Goal: Entertainment & Leisure: Consume media (video, audio)

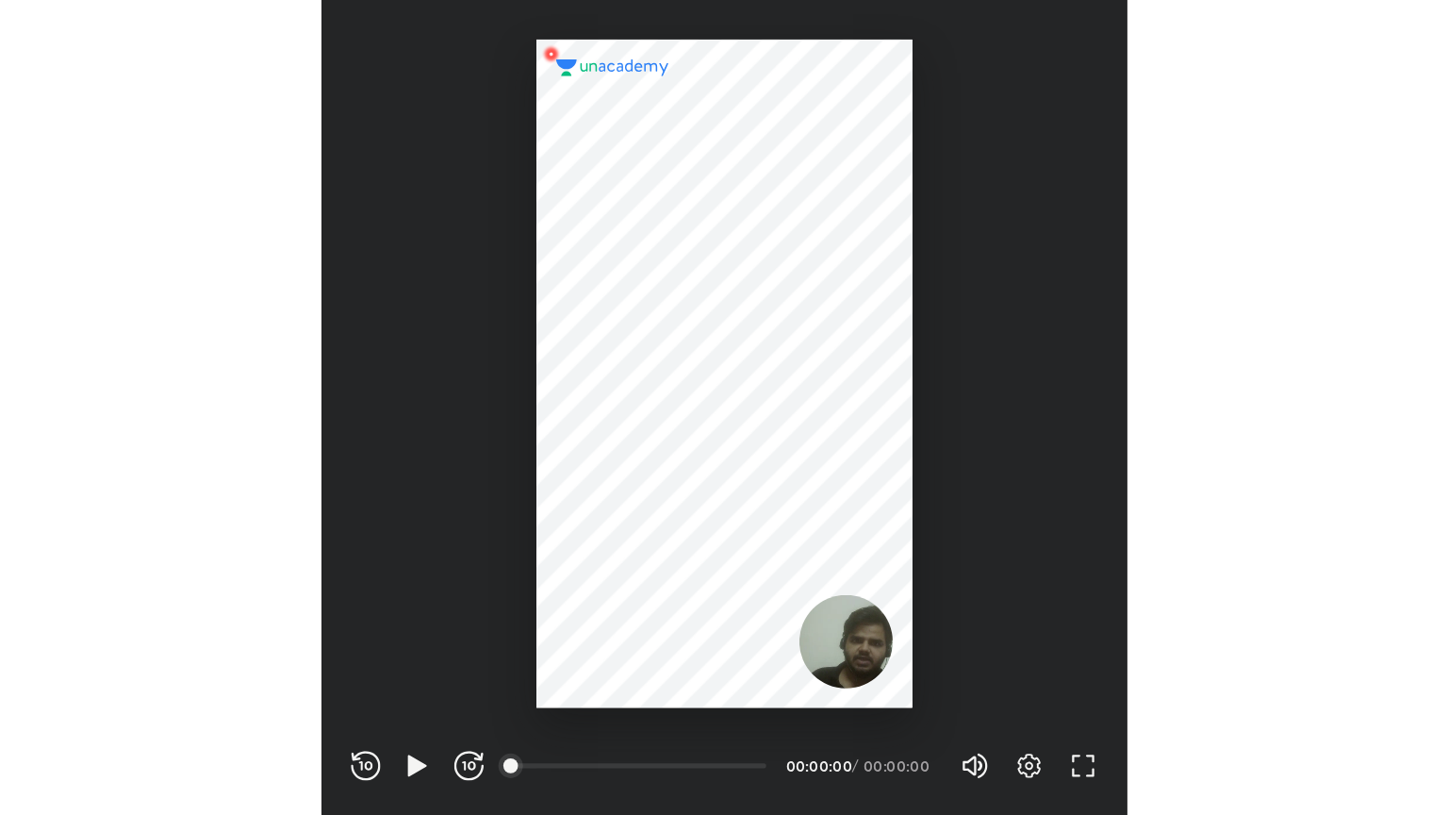
scroll to position [625, 619]
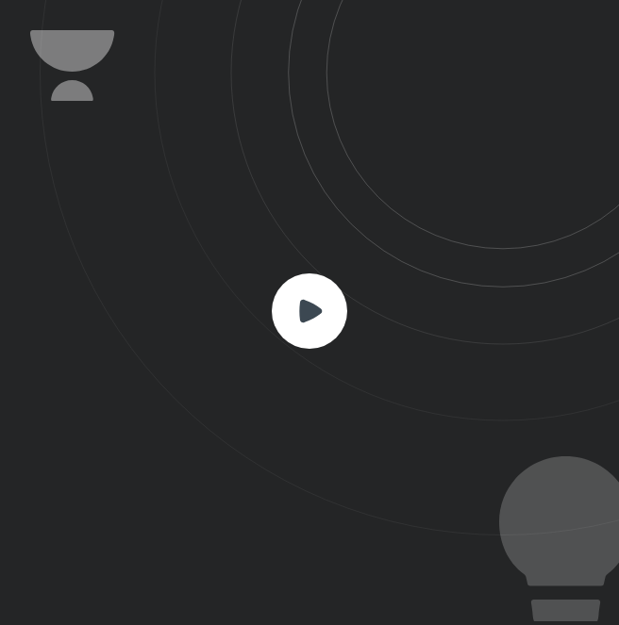
click at [319, 305] on rect at bounding box center [309, 310] width 75 height 75
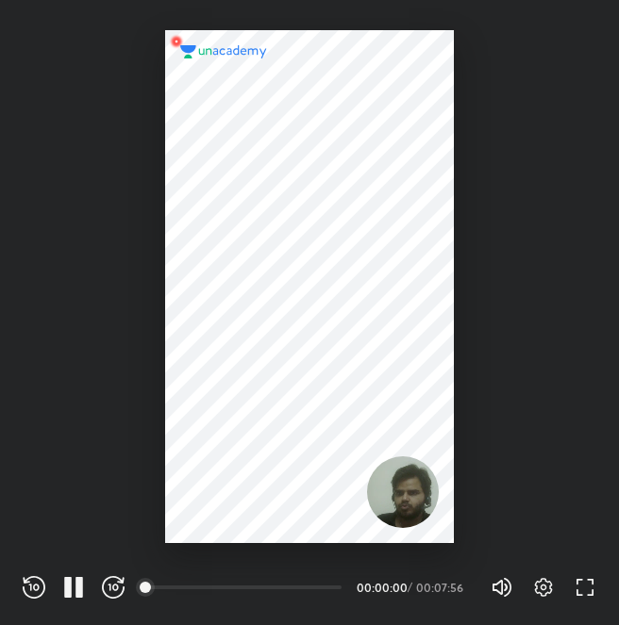
click at [319, 305] on div at bounding box center [309, 286] width 289 height 513
click at [573, 582] on icon "button" at bounding box center [584, 587] width 23 height 23
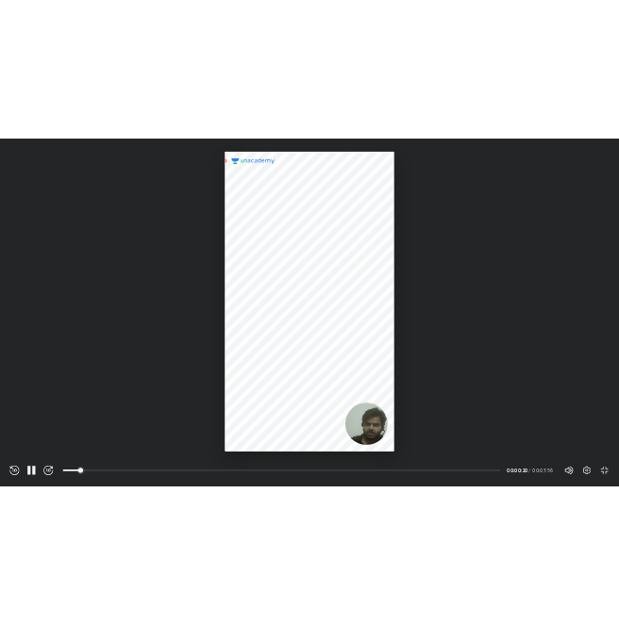
scroll to position [815, 1448]
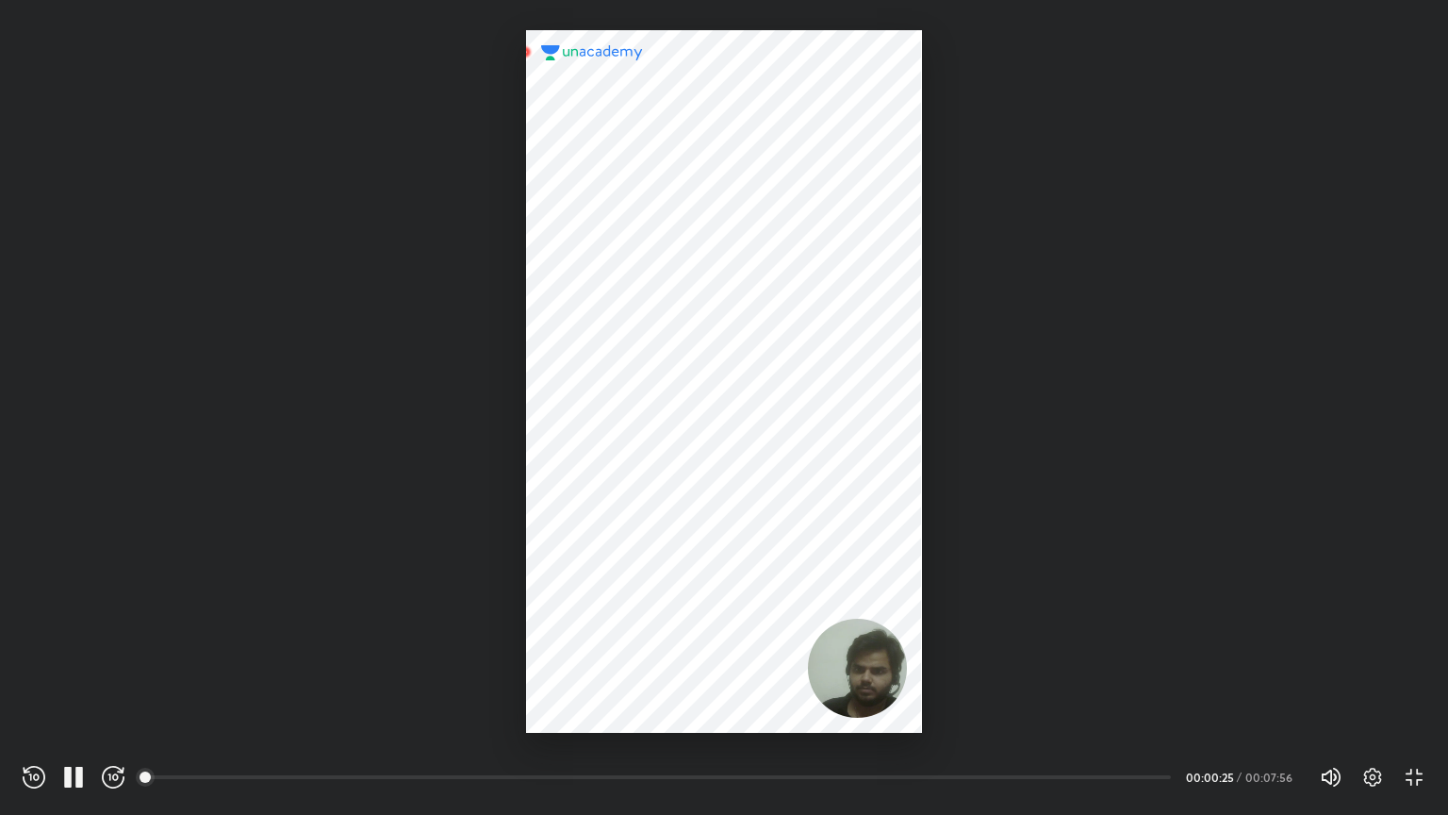
drag, startPoint x: 199, startPoint y: 779, endPoint x: 134, endPoint y: 770, distance: 65.7
click at [134, 624] on div "REWIND (J) PAUSE (K) FORWARD (L) 00:00 00:00:25 / 00:07:56 Volume (M) 100% Sett…" at bounding box center [724, 777] width 1403 height 28
click at [618, 624] on icon "button" at bounding box center [1373, 777] width 7 height 7
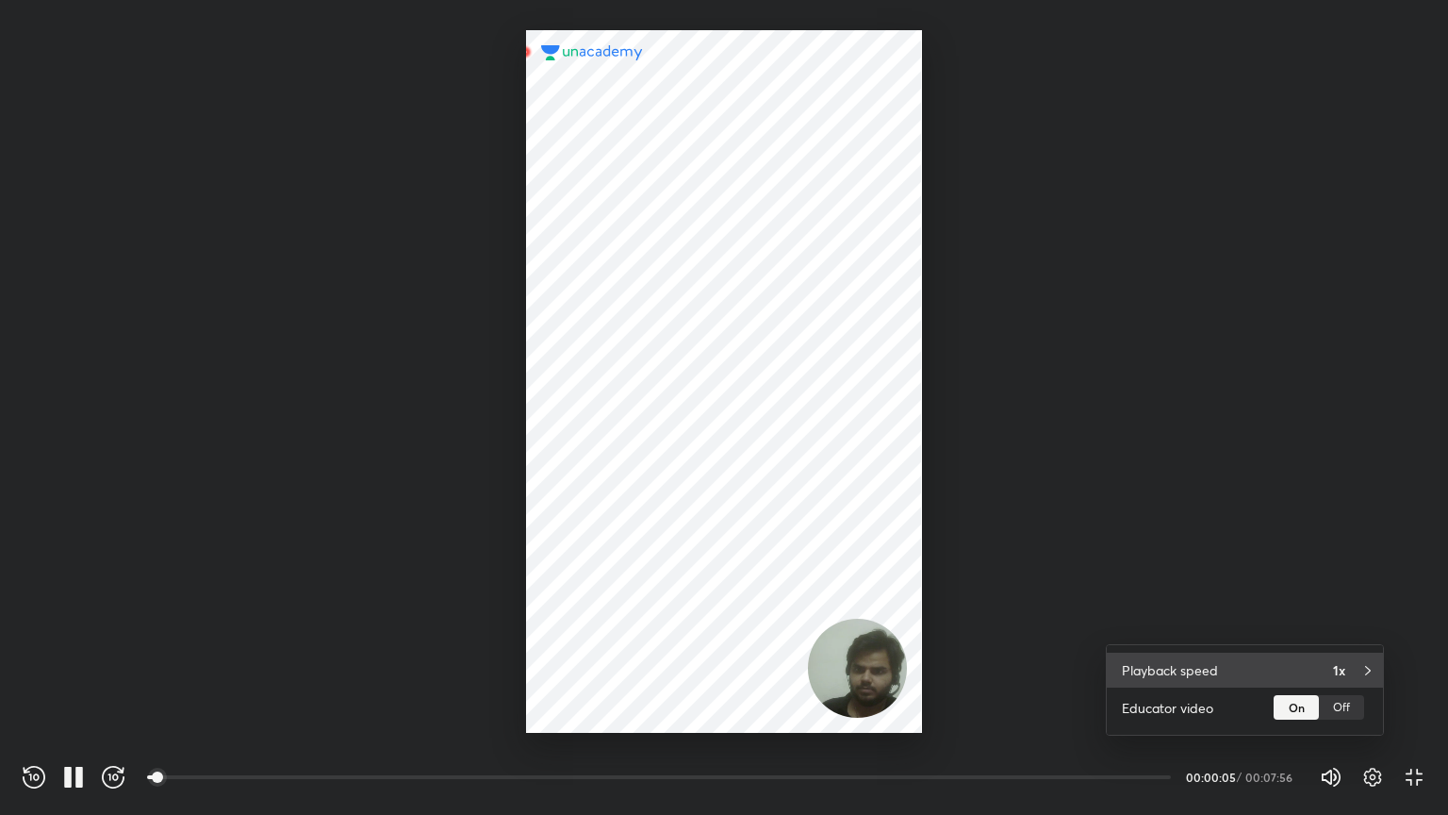
click at [618, 624] on h4 "1x" at bounding box center [1339, 670] width 12 height 20
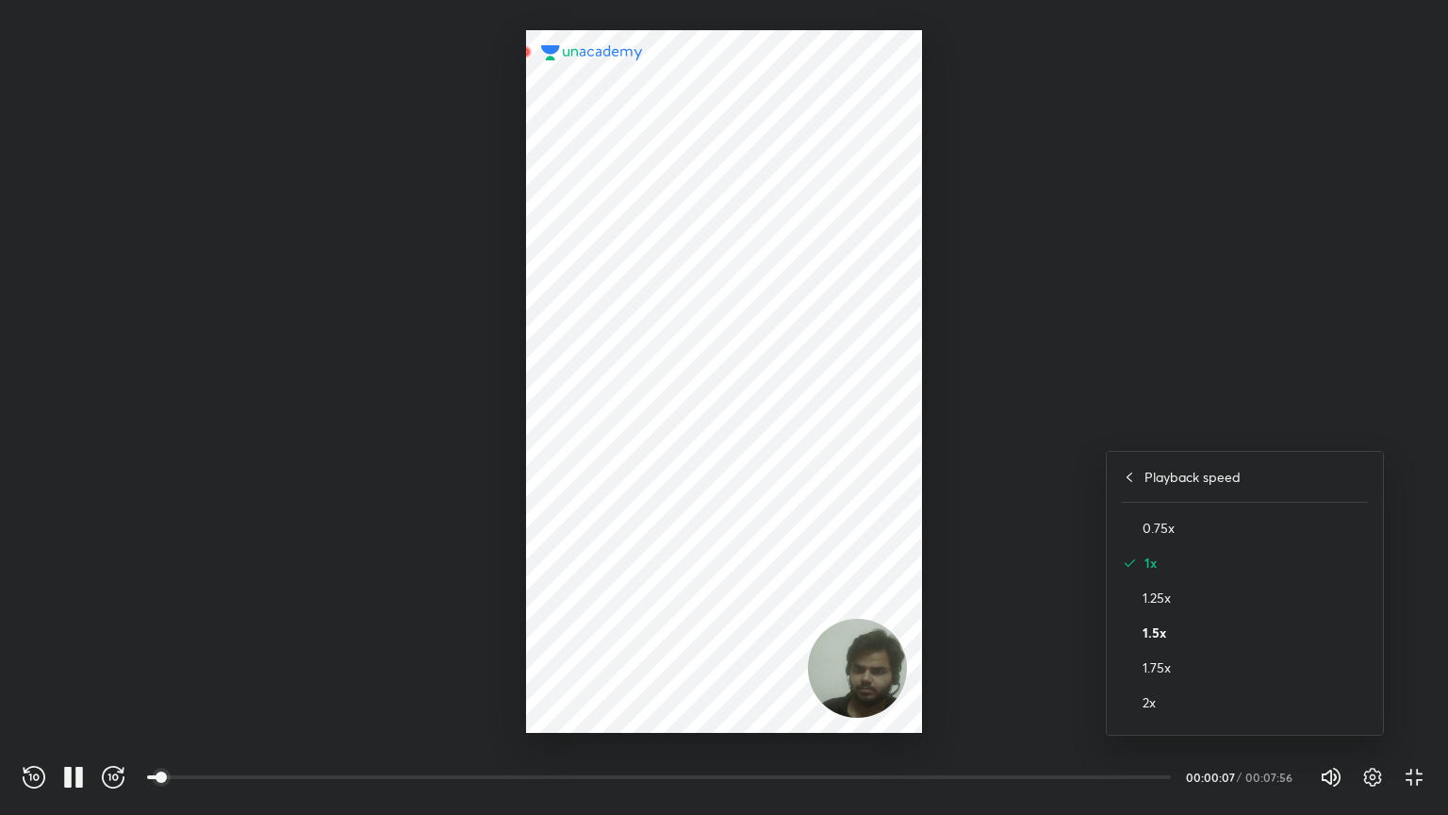
click at [618, 624] on h4 "1.5x" at bounding box center [1255, 632] width 225 height 20
click at [618, 571] on div at bounding box center [724, 407] width 1448 height 815
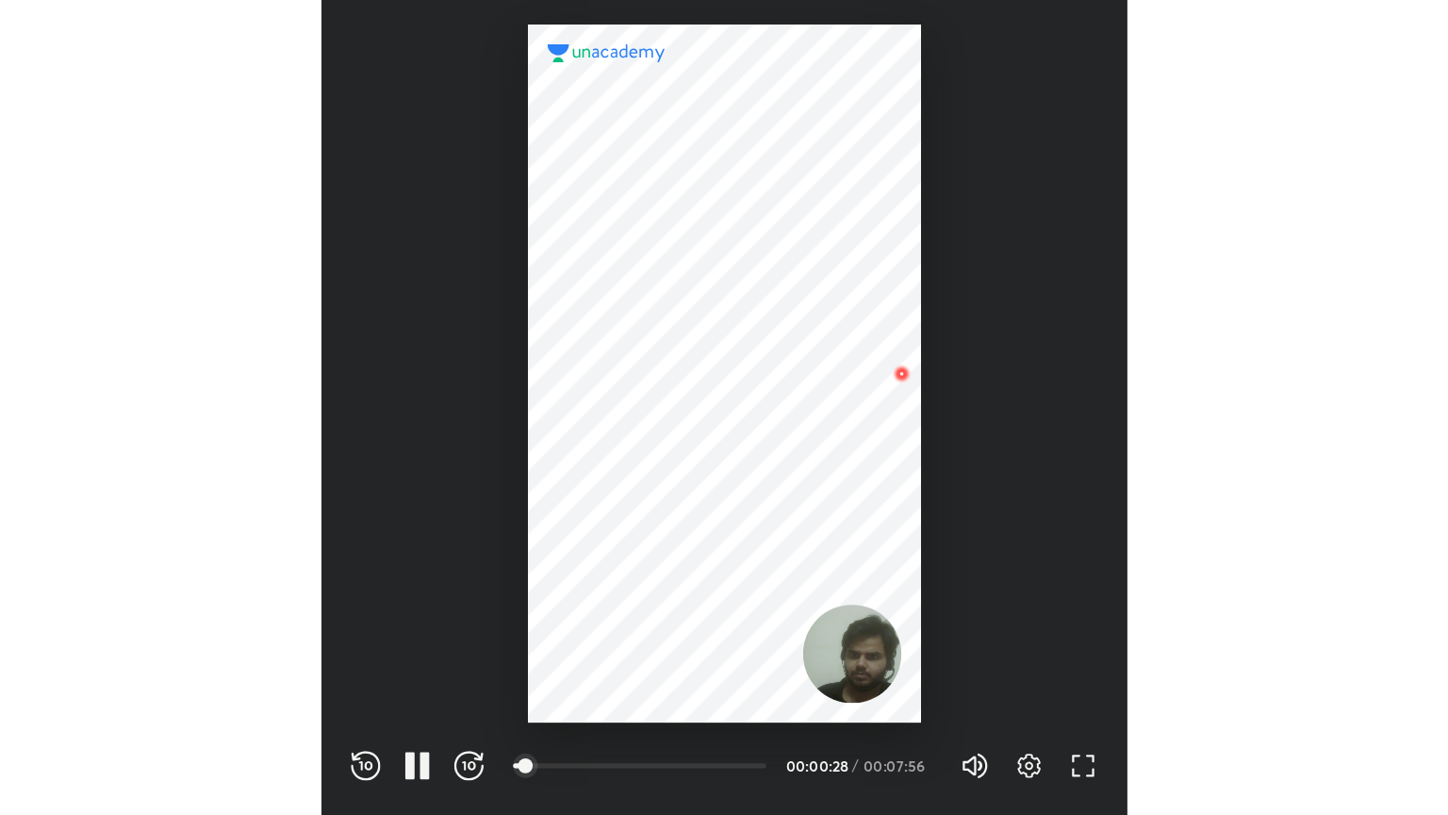
scroll to position [625, 619]
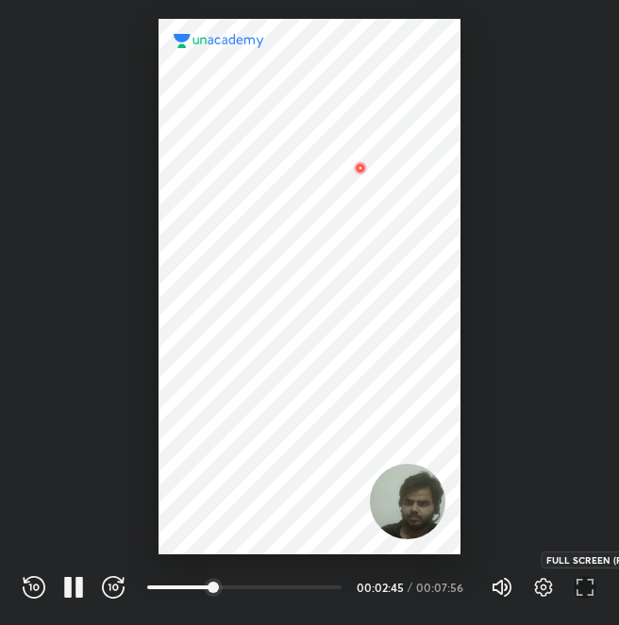
click at [581, 591] on icon "button" at bounding box center [584, 587] width 23 height 23
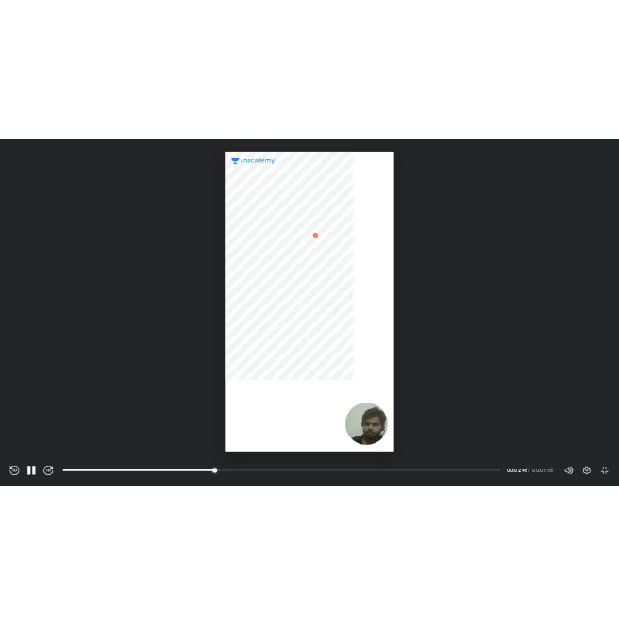
scroll to position [815, 1448]
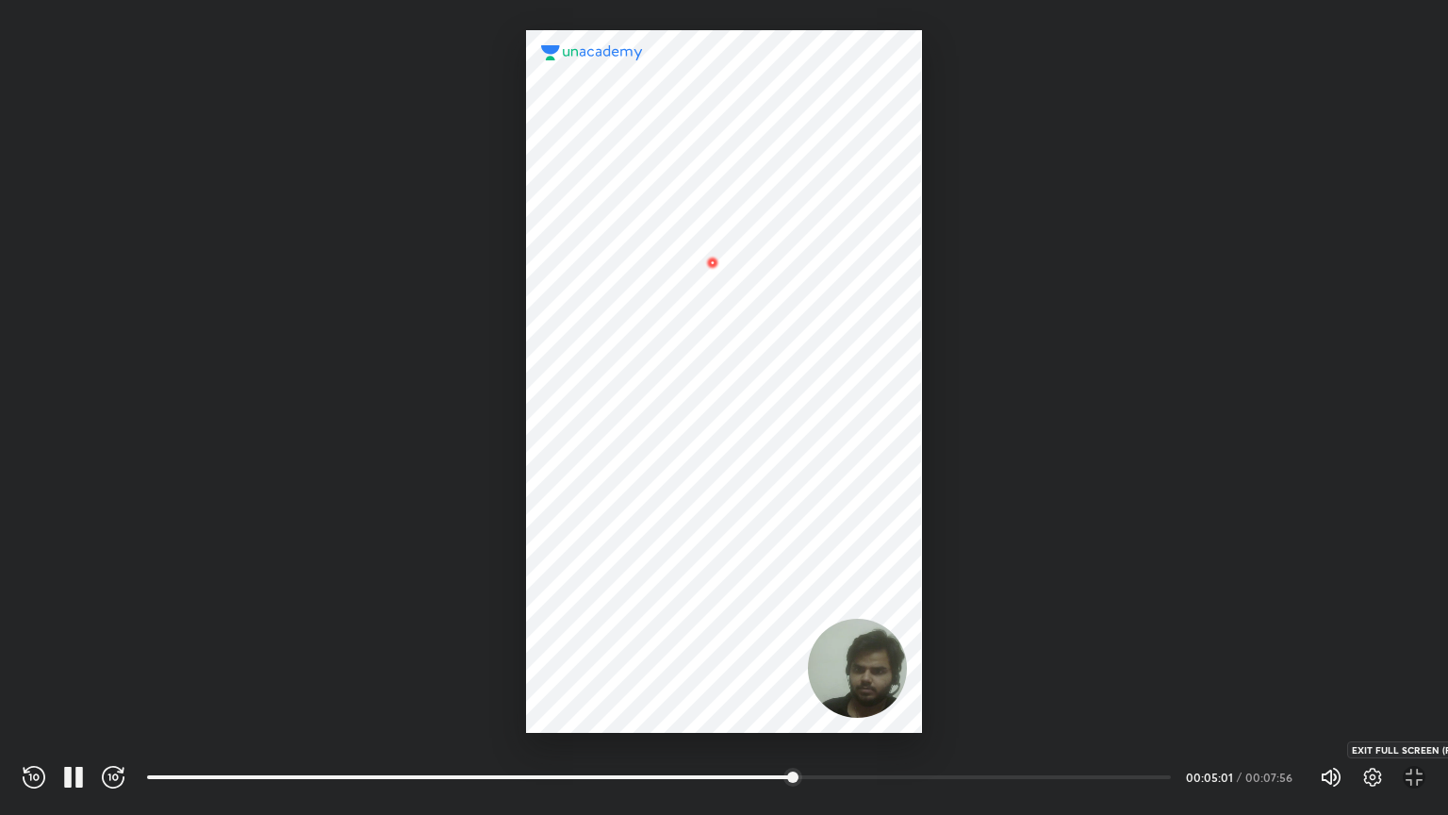
click at [618, 624] on icon "button" at bounding box center [1409, 782] width 7 height 7
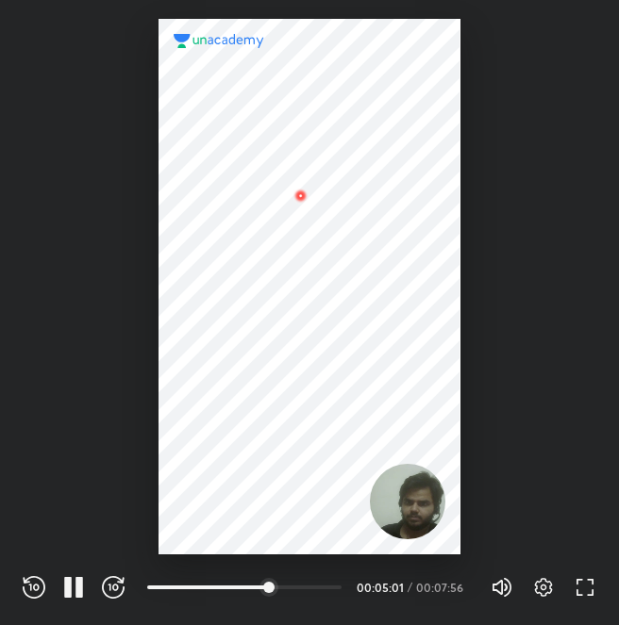
scroll to position [625, 619]
